Goal: Task Accomplishment & Management: Complete application form

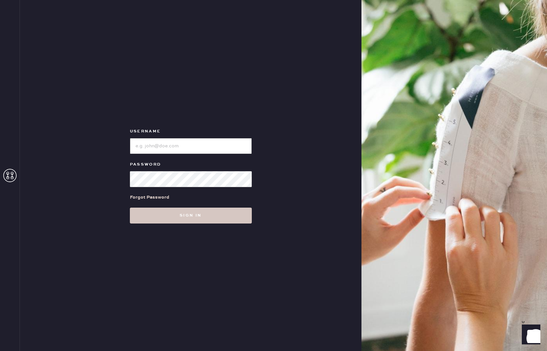
type input "reformationpaloalto"
click at [149, 225] on div "Username Password Forgot Password Sign in" at bounding box center [191, 175] width 342 height 351
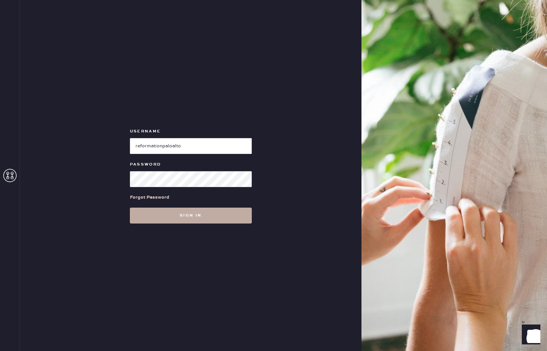
click at [140, 218] on button "Sign in" at bounding box center [191, 216] width 122 height 16
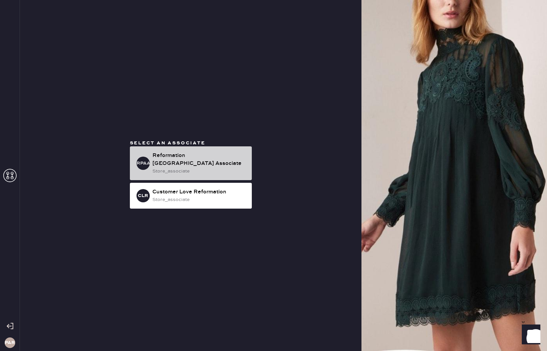
drag, startPoint x: 182, startPoint y: 169, endPoint x: 174, endPoint y: 166, distance: 8.9
click at [179, 168] on div "store_associate" at bounding box center [199, 171] width 94 height 7
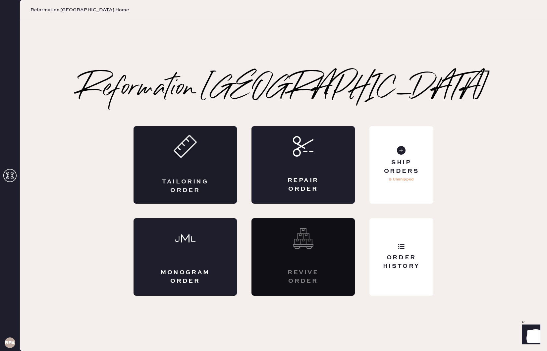
click at [192, 169] on div "Tailoring Order" at bounding box center [185, 165] width 103 height 78
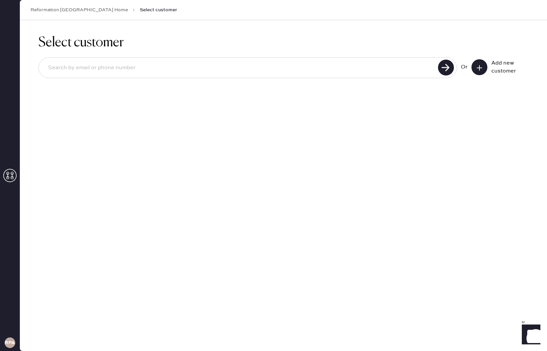
click at [480, 70] on icon at bounding box center [479, 68] width 7 height 7
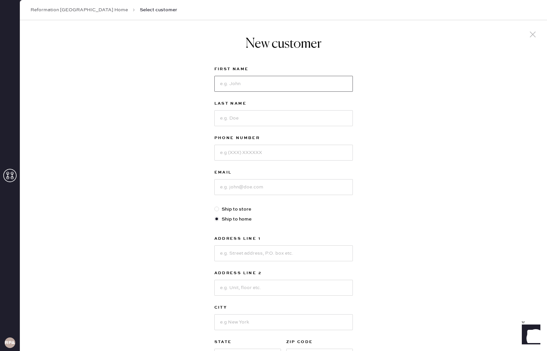
click at [260, 84] on input at bounding box center [283, 84] width 139 height 16
type input "[PERSON_NAME]"
click at [262, 118] on input at bounding box center [283, 118] width 139 height 16
type input "Eng"
click at [240, 153] on input at bounding box center [283, 153] width 139 height 16
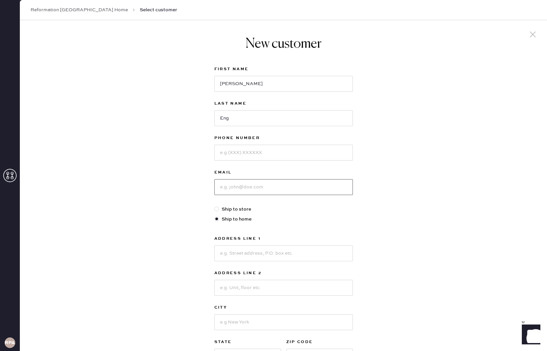
click at [231, 186] on input at bounding box center [283, 187] width 139 height 16
type input "g"
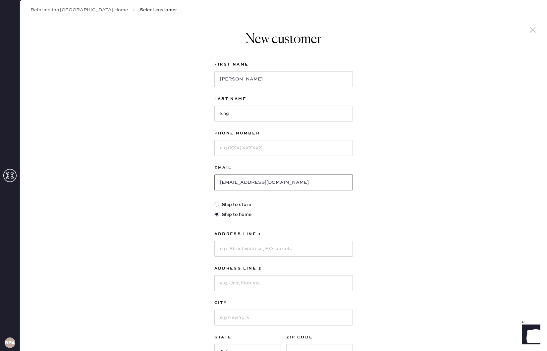
type input "[EMAIL_ADDRESS][DOMAIN_NAME]"
drag, startPoint x: 172, startPoint y: 232, endPoint x: 256, endPoint y: 243, distance: 85.5
click at [172, 232] on div "New customer First Name [PERSON_NAME] Last Name Eng Phone Number Email [EMAIL_A…" at bounding box center [283, 221] width 527 height 411
click at [281, 247] on input at bounding box center [283, 249] width 139 height 16
type input "[STREET_ADDRESS][PERSON_NAME]"
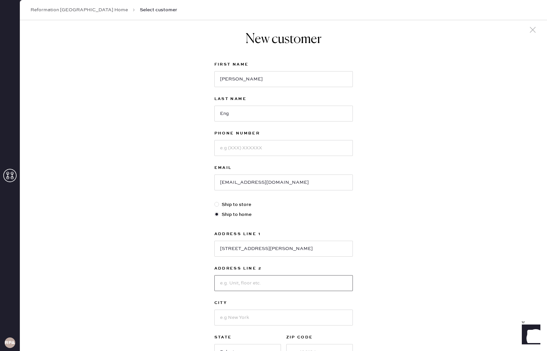
click at [293, 290] on input at bounding box center [283, 283] width 139 height 16
click at [240, 281] on input at bounding box center [283, 283] width 139 height 16
click at [225, 321] on input at bounding box center [283, 318] width 139 height 16
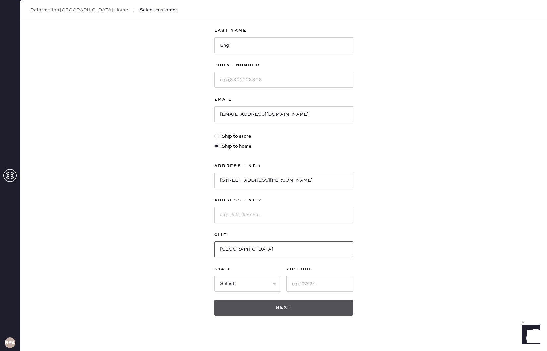
scroll to position [80, 0]
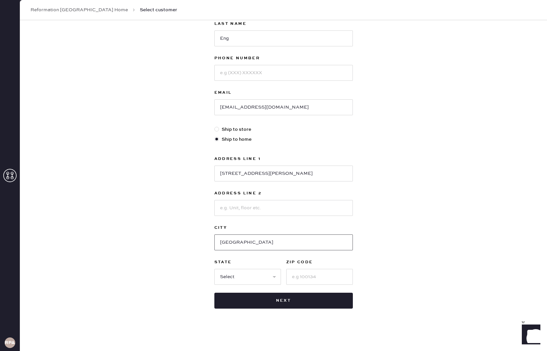
type input "[GEOGRAPHIC_DATA]"
click at [262, 276] on select "Select AK AL AR AZ CA CO CT [GEOGRAPHIC_DATA] DE FL [GEOGRAPHIC_DATA] HI [GEOGR…" at bounding box center [247, 277] width 67 height 16
select select "CA"
click at [330, 275] on input at bounding box center [319, 277] width 67 height 16
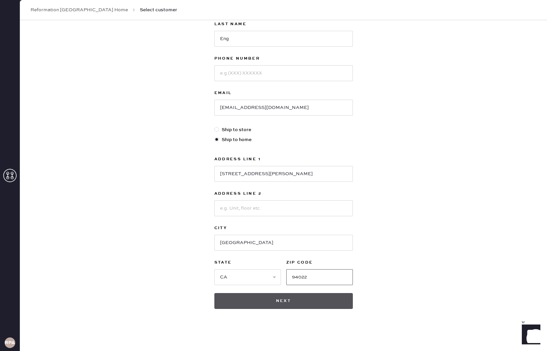
type input "94022"
click at [311, 308] on button "Next" at bounding box center [283, 301] width 139 height 16
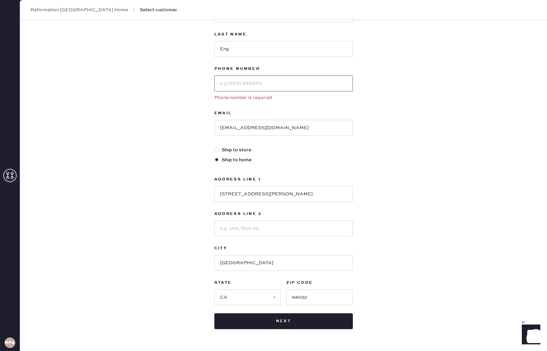
click at [269, 87] on input at bounding box center [283, 84] width 139 height 16
type input "2134084154"
type input "[EMAIL_ADDRESS][DOMAIN_NAME]"
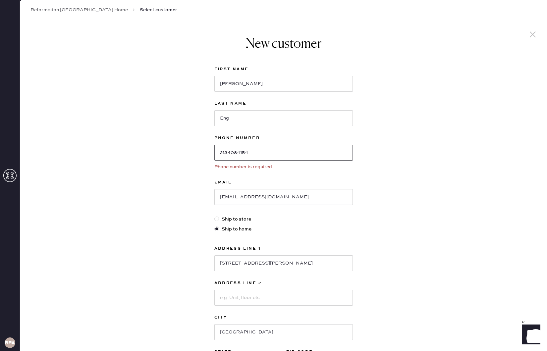
scroll to position [90, 0]
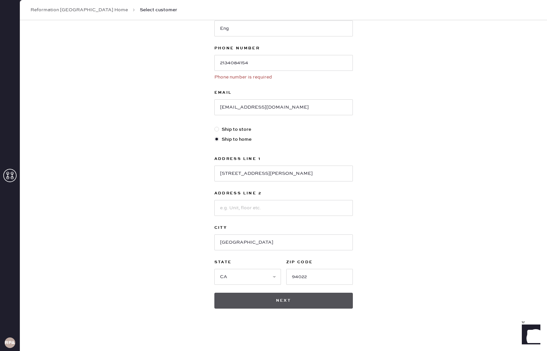
click at [289, 304] on button "Next" at bounding box center [283, 301] width 139 height 16
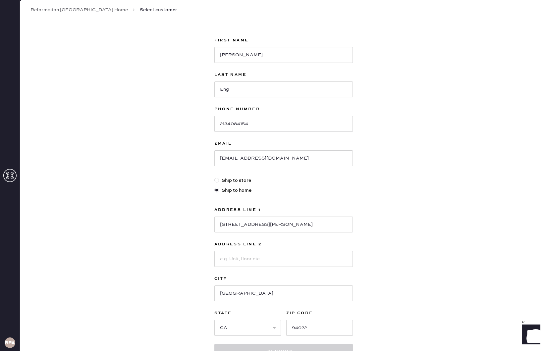
scroll to position [0, 0]
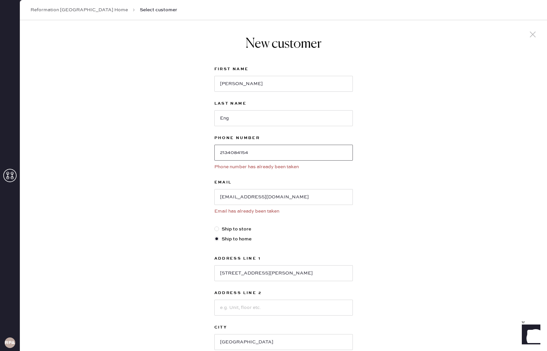
click at [285, 155] on input "2134084154" at bounding box center [283, 153] width 139 height 16
click at [190, 169] on div "New customer First Name [PERSON_NAME] Last Name Eng Phone Number [PHONE_NUMBER]…" at bounding box center [283, 235] width 527 height 431
drag, startPoint x: 264, startPoint y: 196, endPoint x: 155, endPoint y: 174, distance: 111.1
click at [155, 174] on div "New customer First Name [PERSON_NAME] Last Name Eng Phone Number [PHONE_NUMBER]…" at bounding box center [283, 235] width 527 height 431
click at [79, 10] on link "Reformation [GEOGRAPHIC_DATA] Home" at bounding box center [78, 10] width 97 height 7
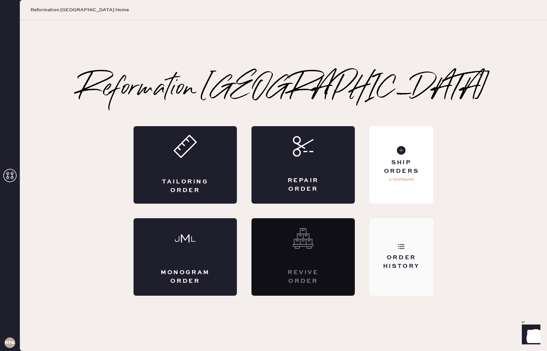
drag, startPoint x: 418, startPoint y: 261, endPoint x: 409, endPoint y: 260, distance: 9.0
click at [417, 261] on div "Order History" at bounding box center [401, 262] width 53 height 17
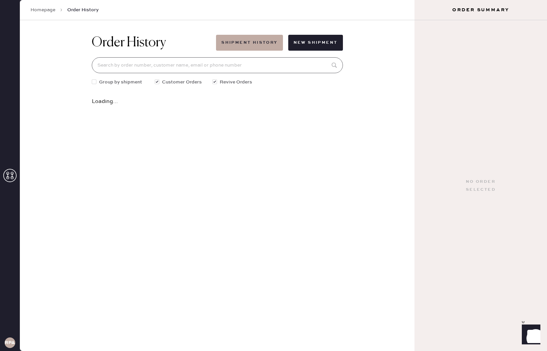
click at [218, 70] on input at bounding box center [217, 65] width 251 height 16
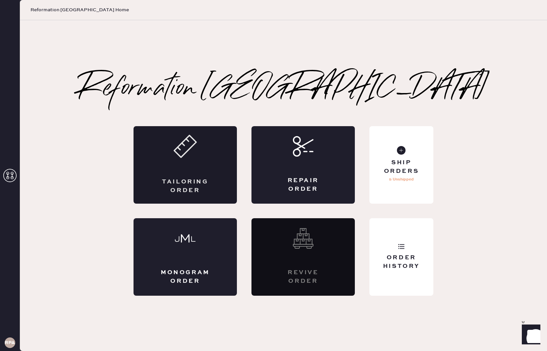
click at [176, 183] on div "Tailoring Order" at bounding box center [185, 186] width 50 height 17
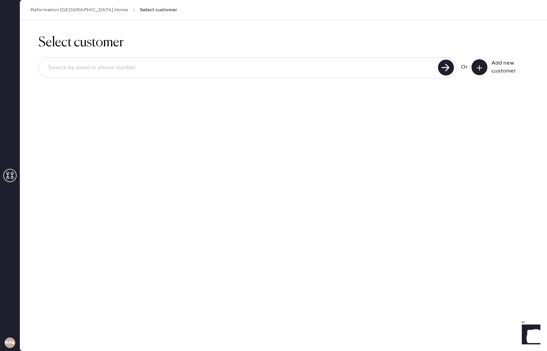
click at [377, 59] on div at bounding box center [247, 67] width 419 height 21
click at [374, 64] on input at bounding box center [239, 67] width 393 height 15
paste input "[EMAIL_ADDRESS][DOMAIN_NAME]"
type input "[EMAIL_ADDRESS][DOMAIN_NAME]"
drag, startPoint x: 444, startPoint y: 71, endPoint x: 296, endPoint y: 82, distance: 148.8
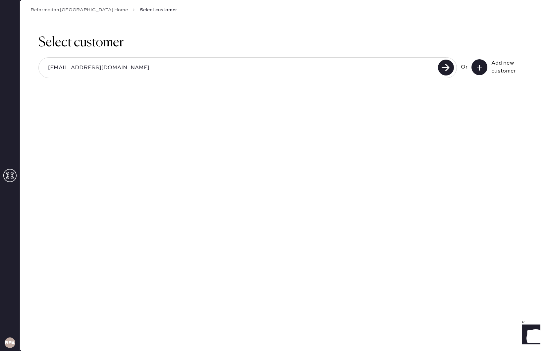
click at [443, 73] on use at bounding box center [446, 68] width 16 height 16
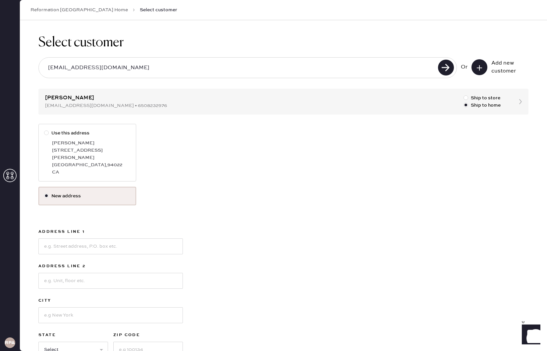
click at [97, 169] on div "CA" at bounding box center [91, 172] width 79 height 7
click at [44, 130] on input "Use this address" at bounding box center [44, 130] width 0 height 0
radio input "true"
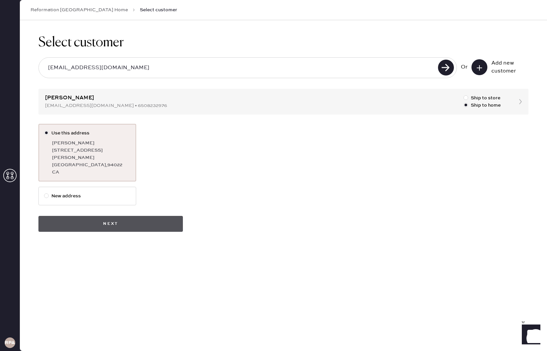
click at [111, 216] on button "Next" at bounding box center [110, 224] width 144 height 16
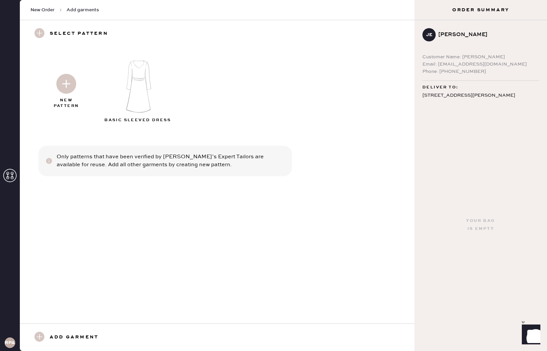
click at [36, 29] on icon at bounding box center [39, 33] width 10 height 10
click at [40, 33] on use at bounding box center [39, 33] width 10 height 10
click at [71, 93] on img at bounding box center [66, 84] width 20 height 20
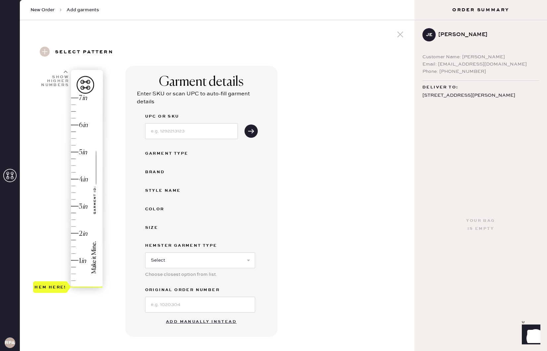
scroll to position [46, 0]
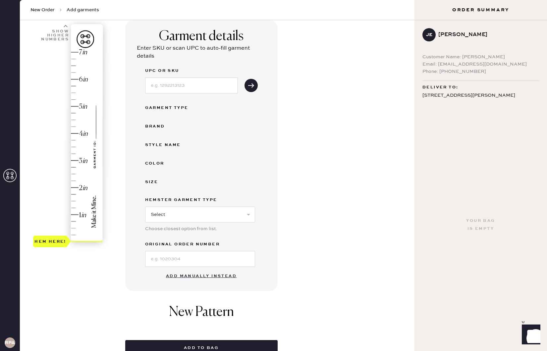
click at [199, 274] on button "Add manually instead" at bounding box center [201, 276] width 79 height 13
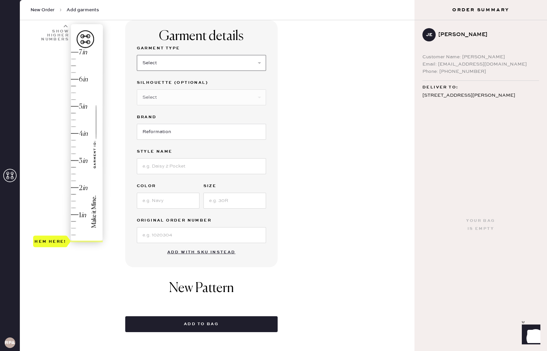
click at [175, 66] on select "Select Basic Skirt Jeans Leggings Pants Shorts Basic Sleeved Dress Basic Sleeve…" at bounding box center [201, 63] width 129 height 16
select select "4"
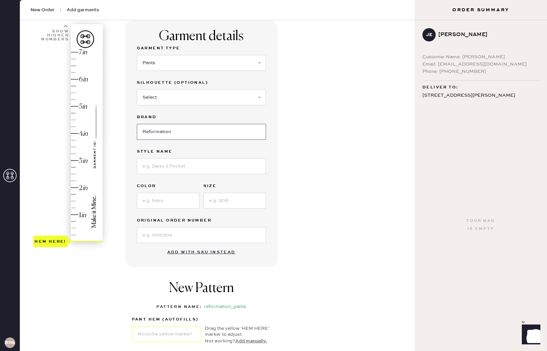
click at [179, 131] on input "Reformation" at bounding box center [201, 132] width 129 height 16
click at [179, 169] on input at bounding box center [201, 166] width 129 height 16
type input "F"
type input "[PERSON_NAME] Satin Mid Rise Bias Pant"
click at [186, 198] on input at bounding box center [168, 201] width 63 height 16
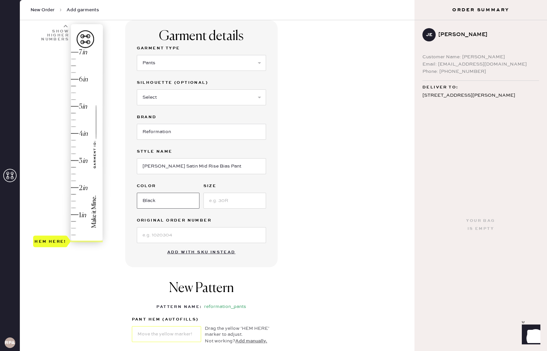
type input "Black"
click at [246, 193] on input at bounding box center [234, 201] width 63 height 16
type input "XSP"
type input "1.25"
drag, startPoint x: 63, startPoint y: 244, endPoint x: 64, endPoint y: 209, distance: 34.5
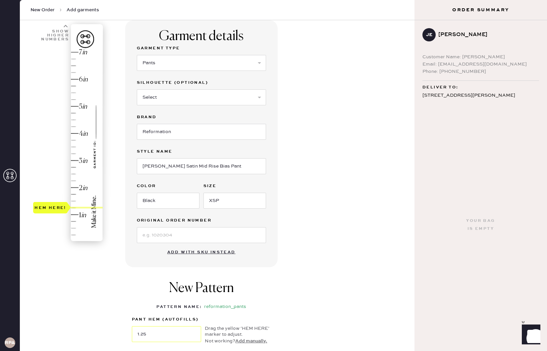
click at [64, 209] on div "Hem here!" at bounding box center [50, 208] width 32 height 8
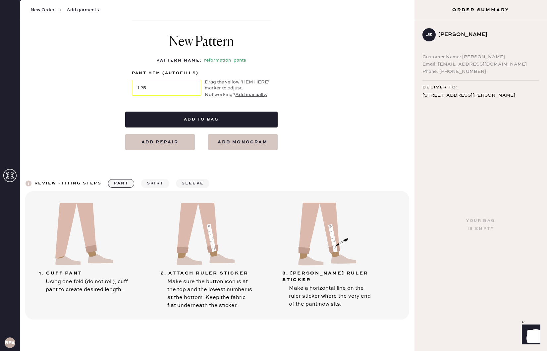
scroll to position [303, 0]
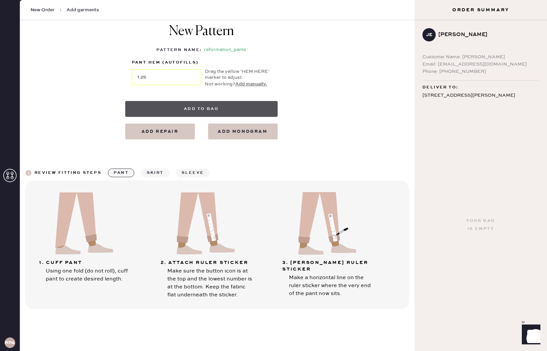
click at [198, 111] on button "Add to bag" at bounding box center [201, 109] width 152 height 16
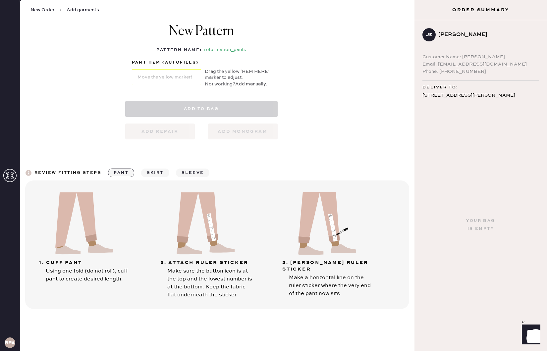
select select "4"
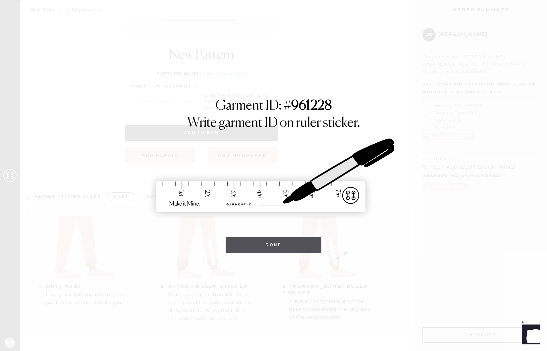
click at [273, 247] on button "Done" at bounding box center [274, 245] width 96 height 16
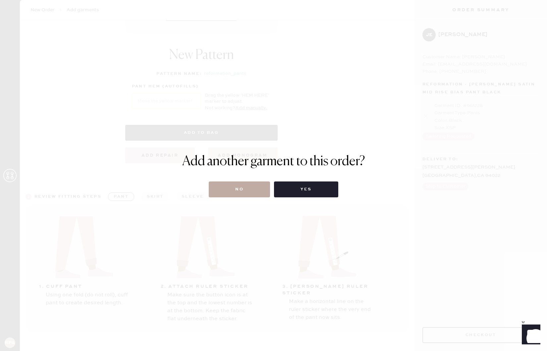
click at [251, 189] on button "No" at bounding box center [239, 190] width 61 height 16
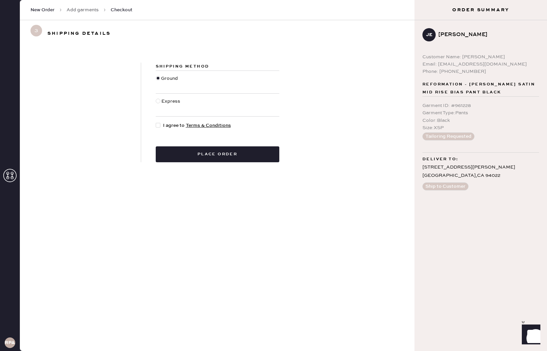
click at [161, 126] on div at bounding box center [159, 125] width 7 height 7
click at [156, 122] on input "I agree to Terms & Conditions" at bounding box center [156, 122] width 0 height 0
checkbox input "true"
click at [188, 149] on button "Place order" at bounding box center [218, 154] width 124 height 16
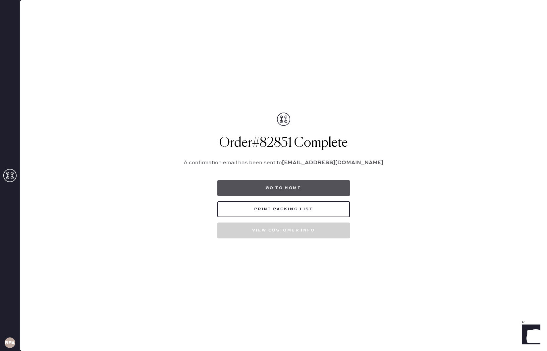
click at [281, 192] on button "Go to home" at bounding box center [283, 188] width 133 height 16
